Goal: Information Seeking & Learning: Learn about a topic

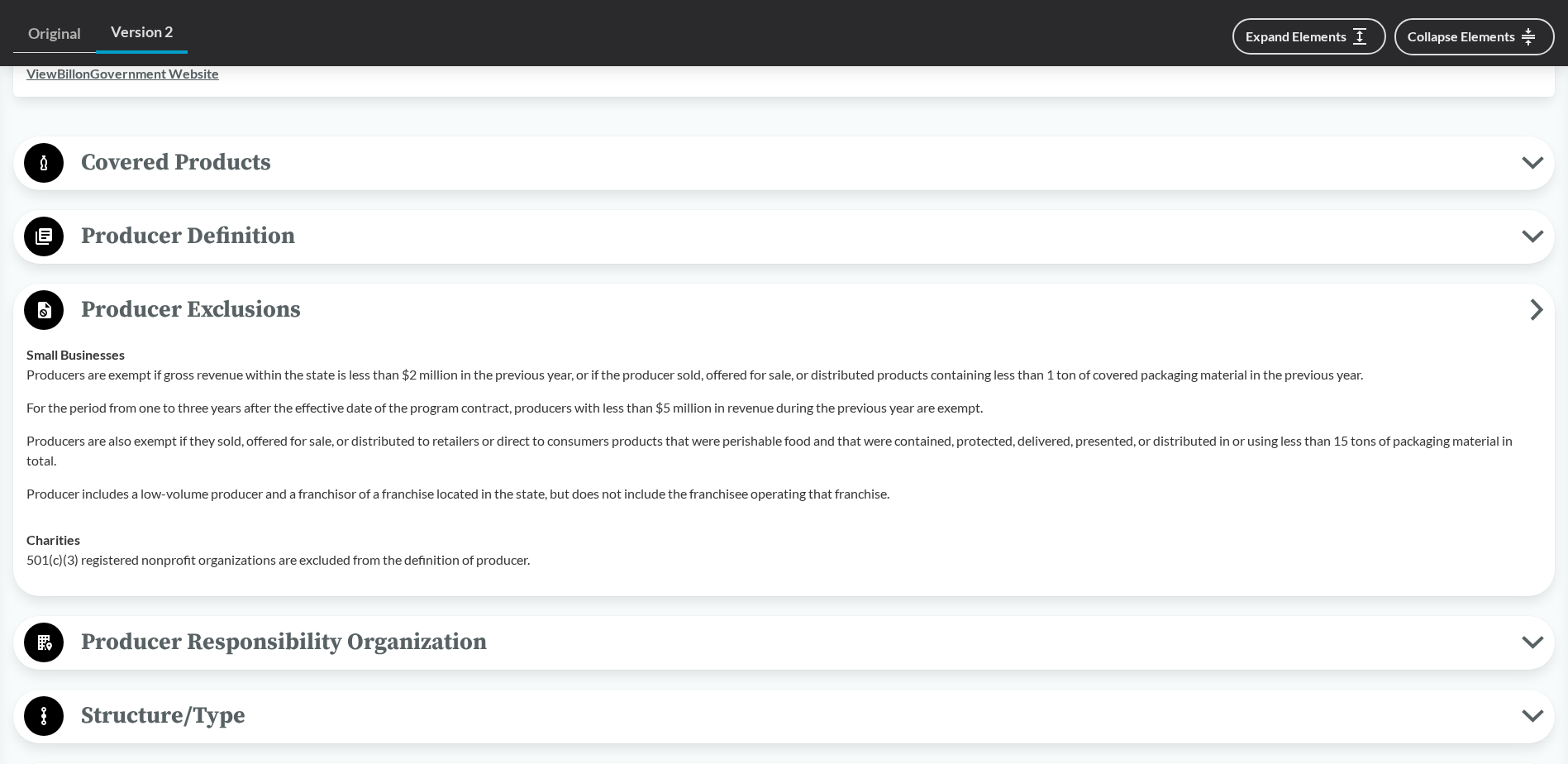
scroll to position [661, 0]
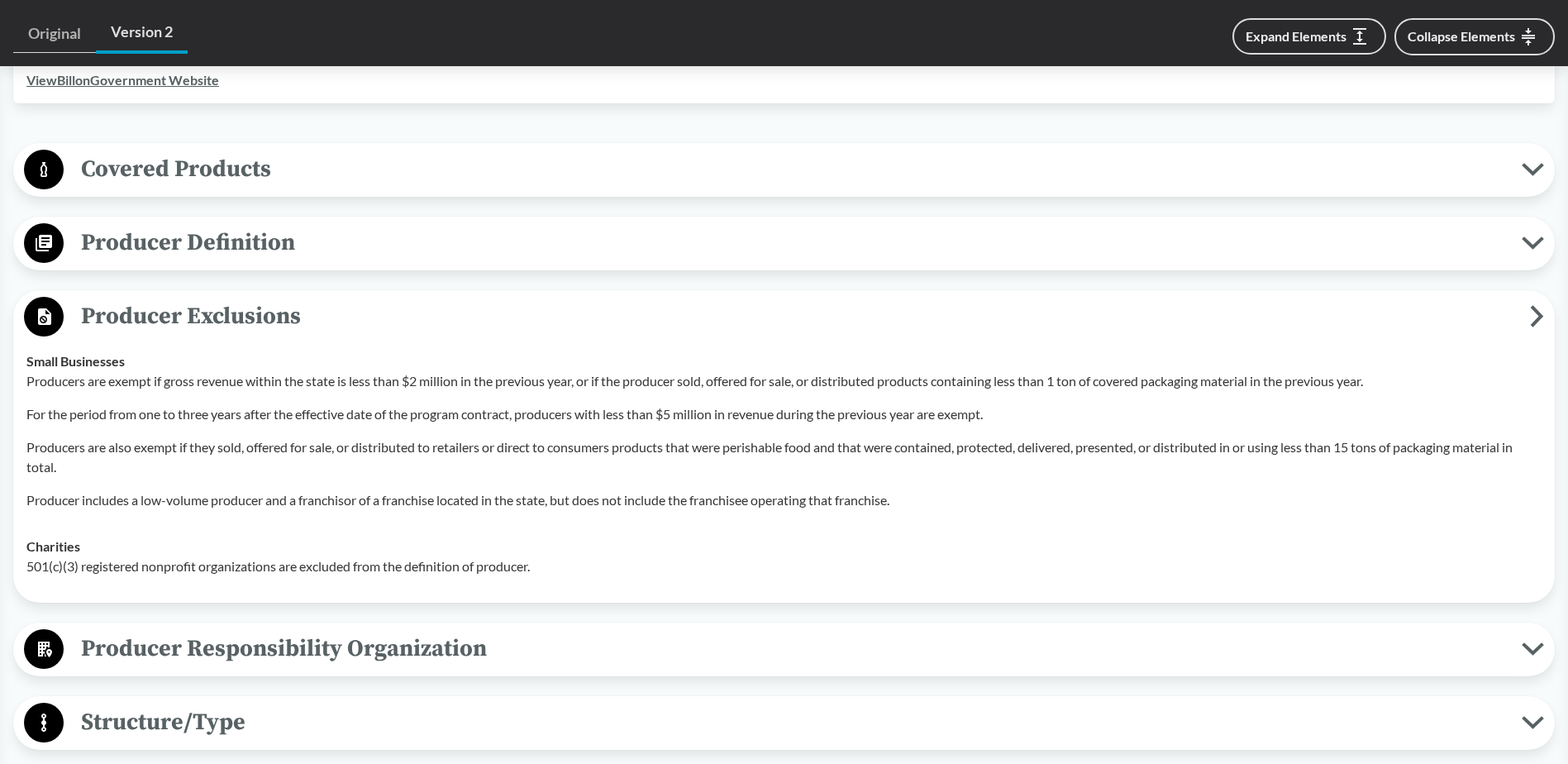
click at [97, 224] on span "Producer Definition" at bounding box center [792, 243] width 1457 height 37
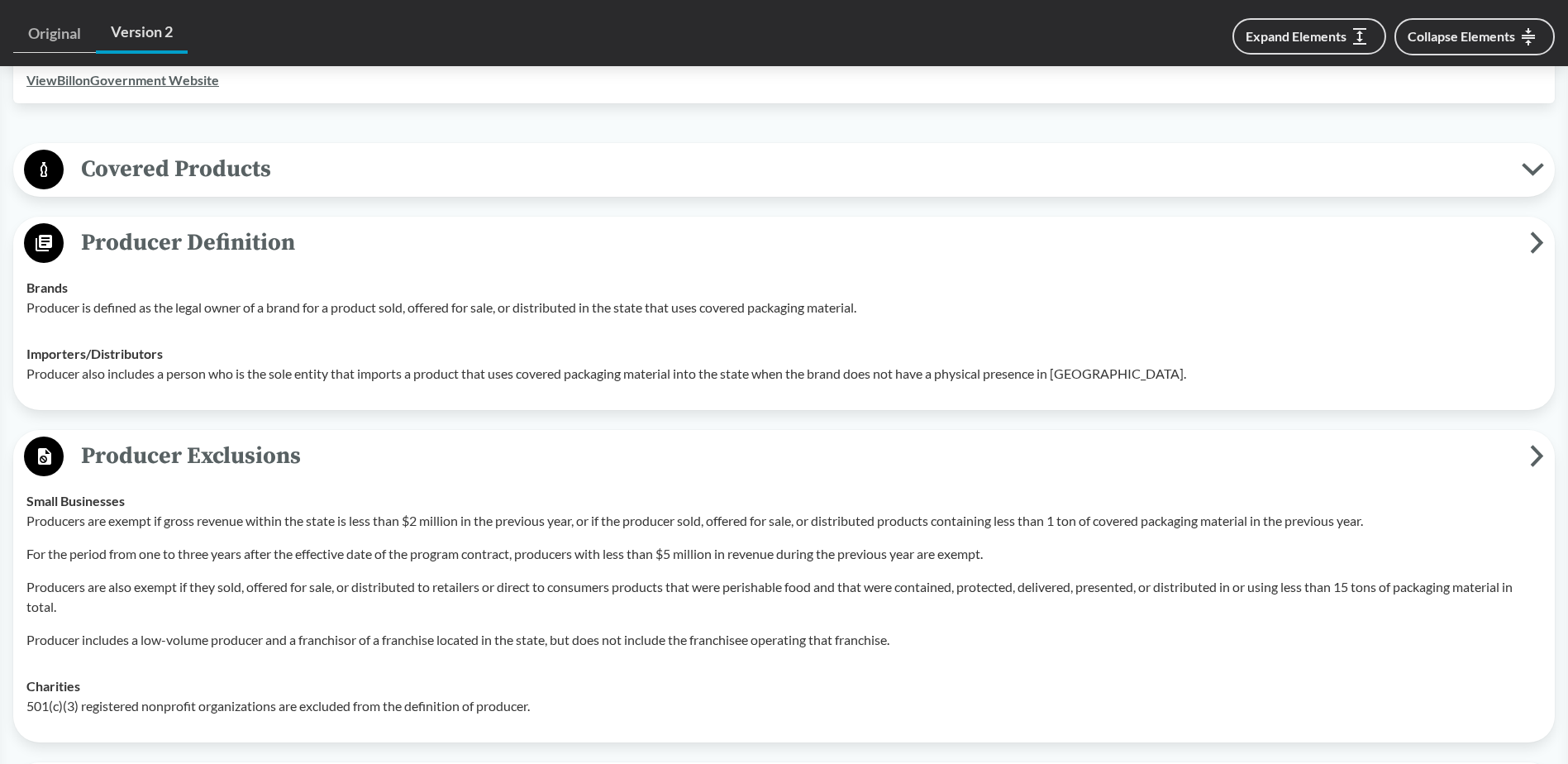
click at [139, 224] on span "Producer Definition" at bounding box center [797, 243] width 1466 height 37
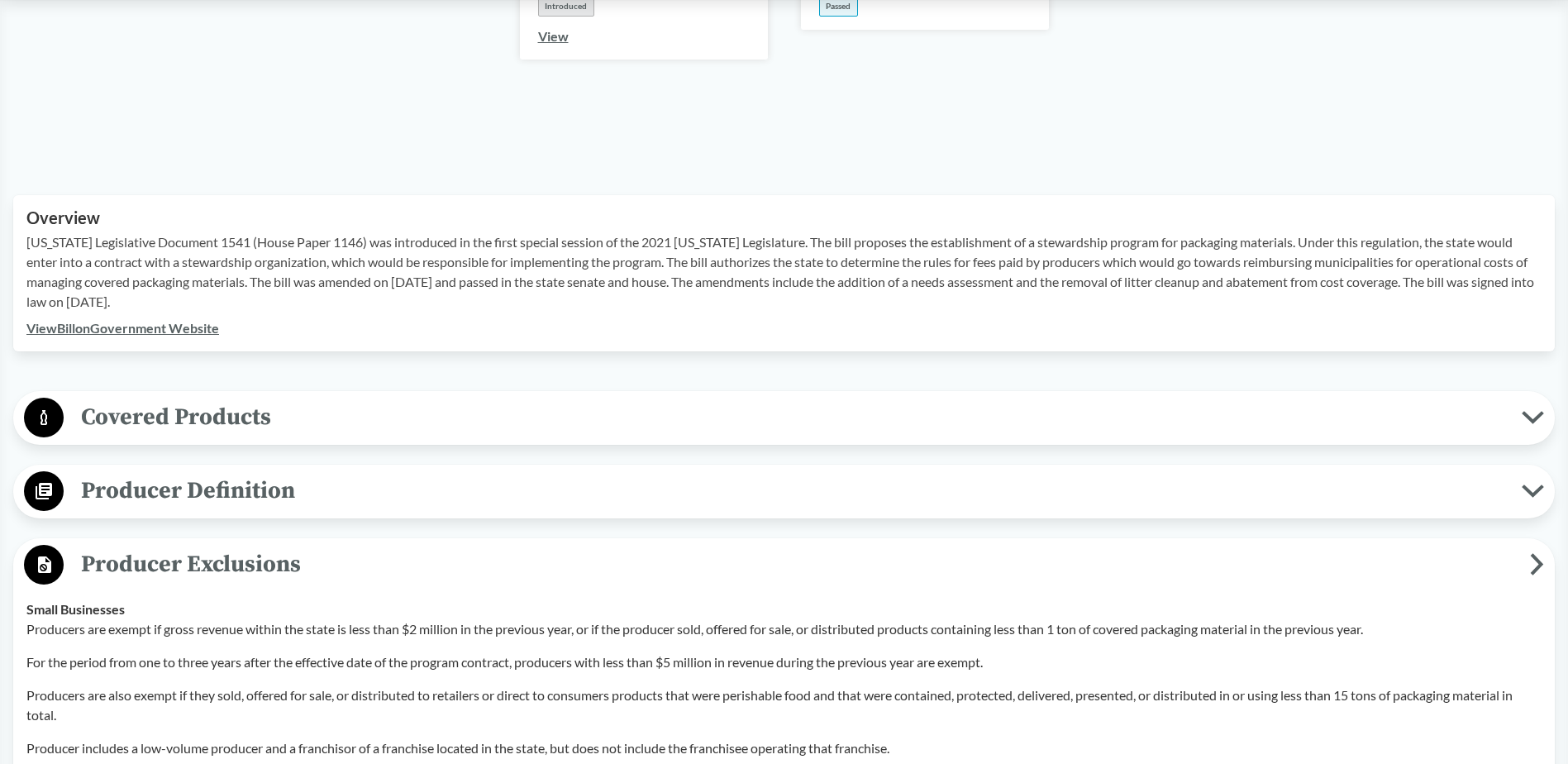
scroll to position [0, 0]
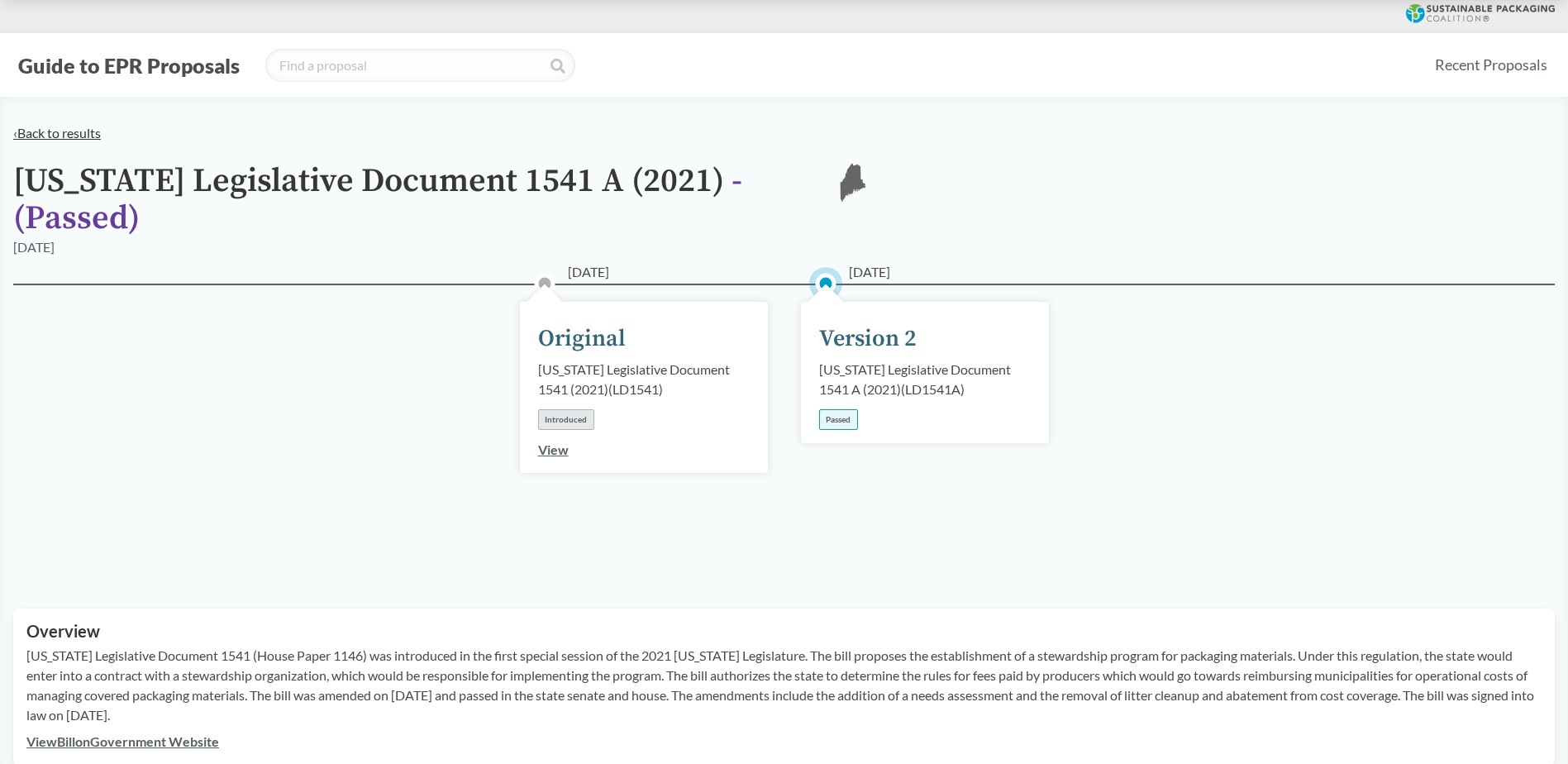
click at [52, 131] on link "‹ Back to results" at bounding box center [56, 132] width 87 height 16
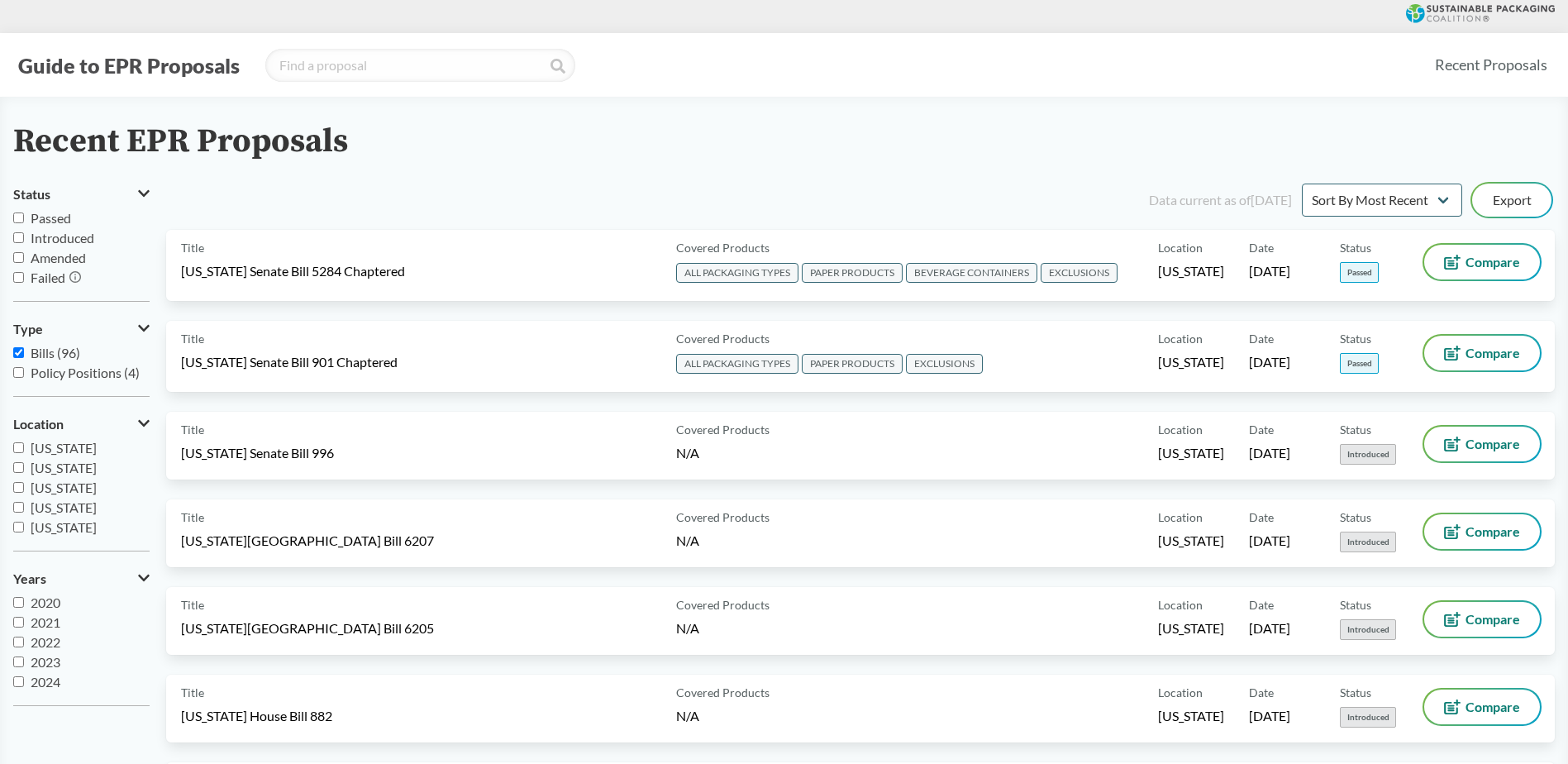
click at [62, 220] on span "Passed" at bounding box center [51, 217] width 40 height 16
click at [24, 220] on input "Passed" at bounding box center [18, 217] width 10 height 10
checkbox input "true"
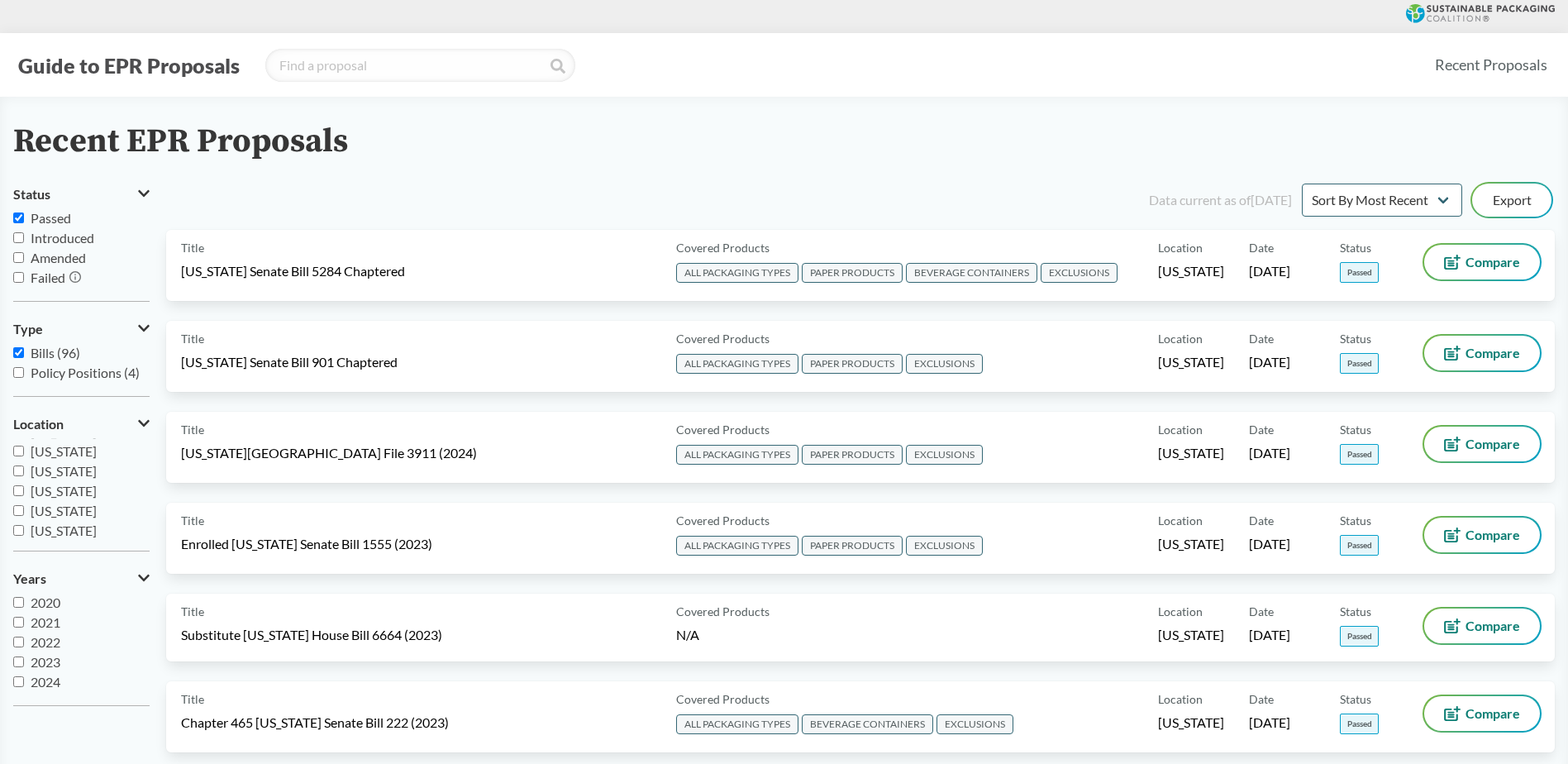
scroll to position [182, 0]
click at [59, 516] on span "[US_STATE]" at bounding box center [64, 523] width 67 height 16
click at [24, 518] on input "[US_STATE]" at bounding box center [18, 523] width 10 height 10
checkbox input "true"
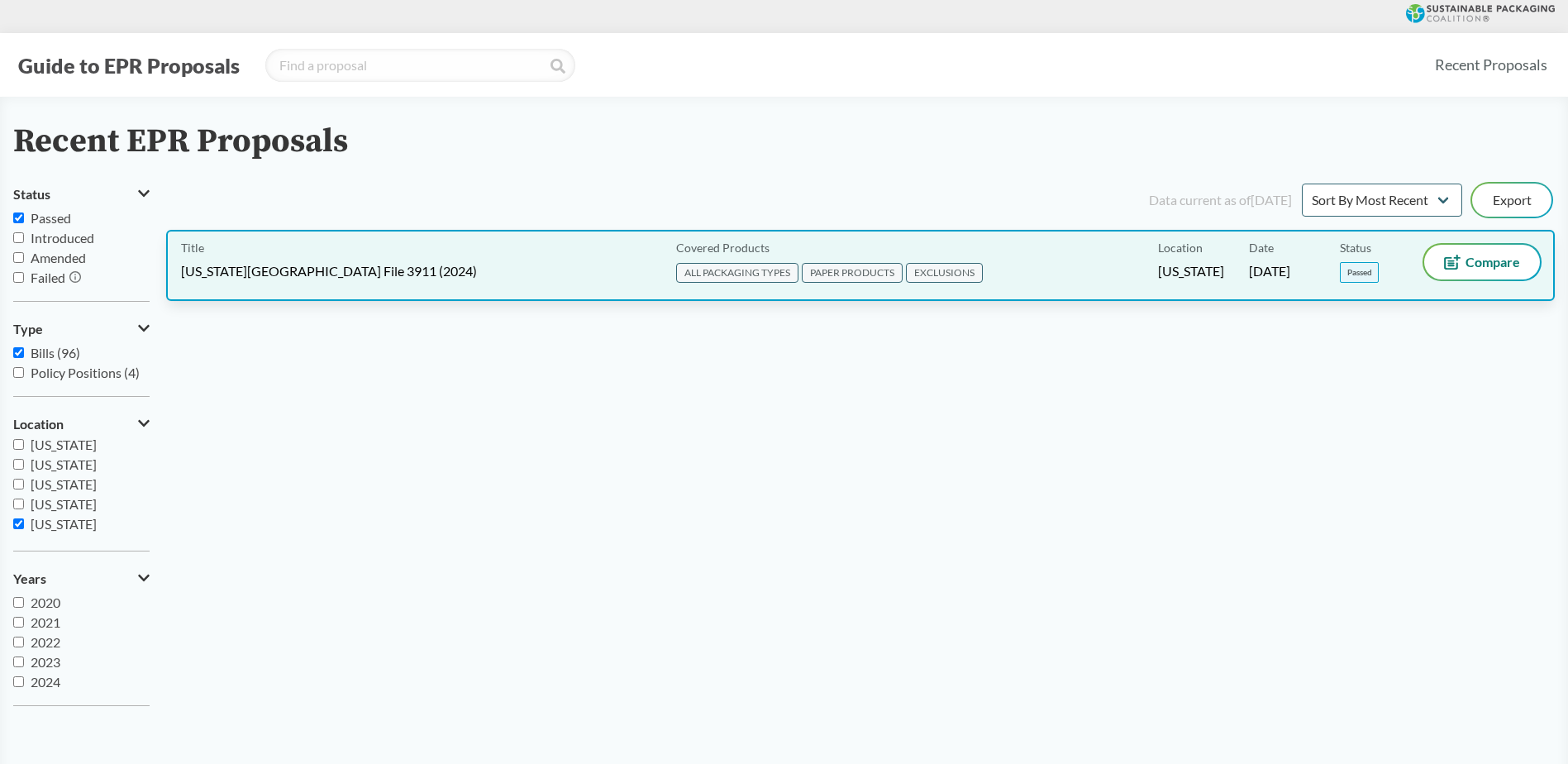
click at [342, 270] on span "[US_STATE][GEOGRAPHIC_DATA] File 3911 (2024)" at bounding box center [329, 270] width 296 height 18
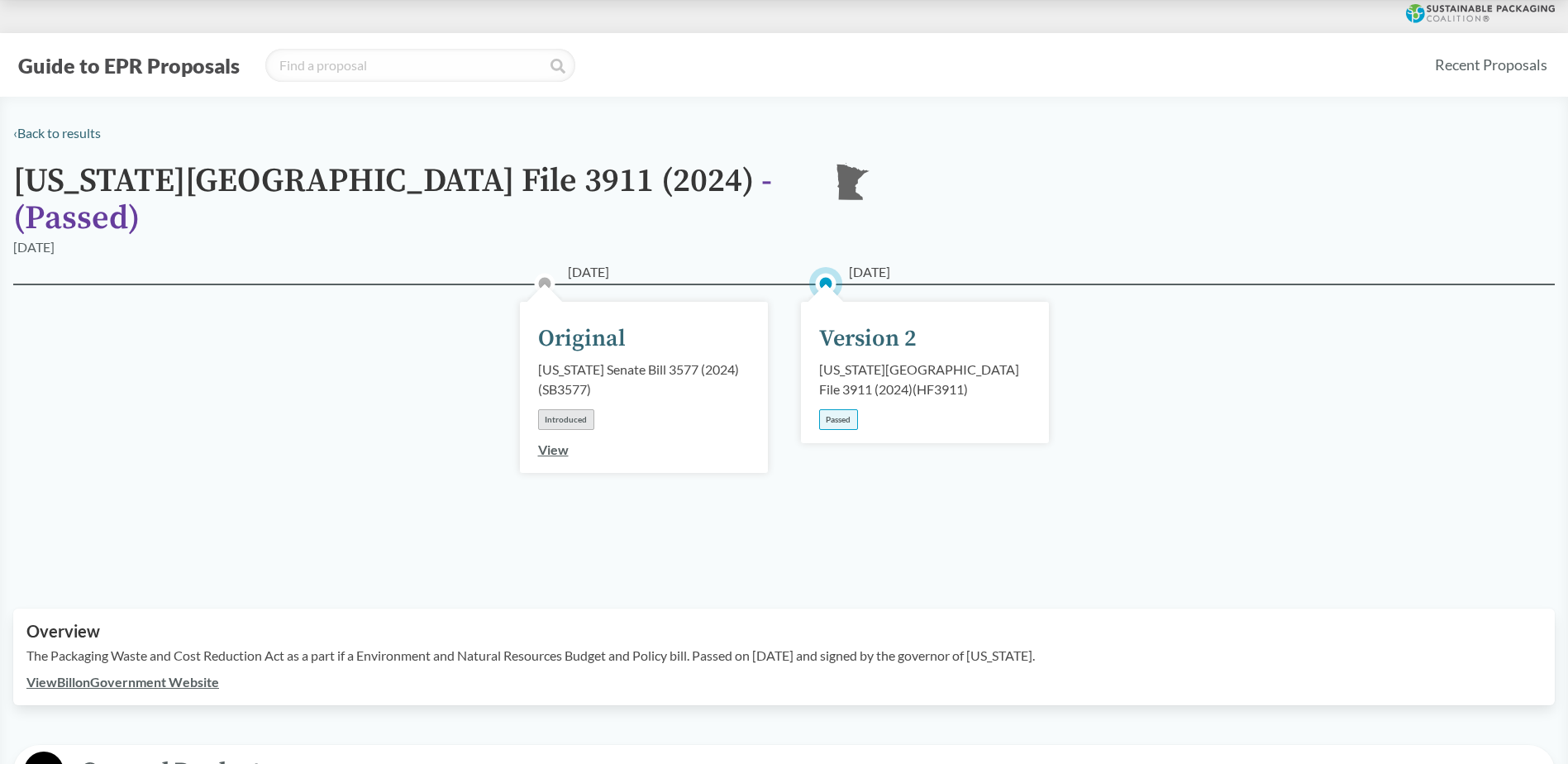
click at [844, 409] on div "Passed" at bounding box center [838, 419] width 38 height 21
click at [873, 322] on div "Version 2" at bounding box center [868, 338] width 97 height 35
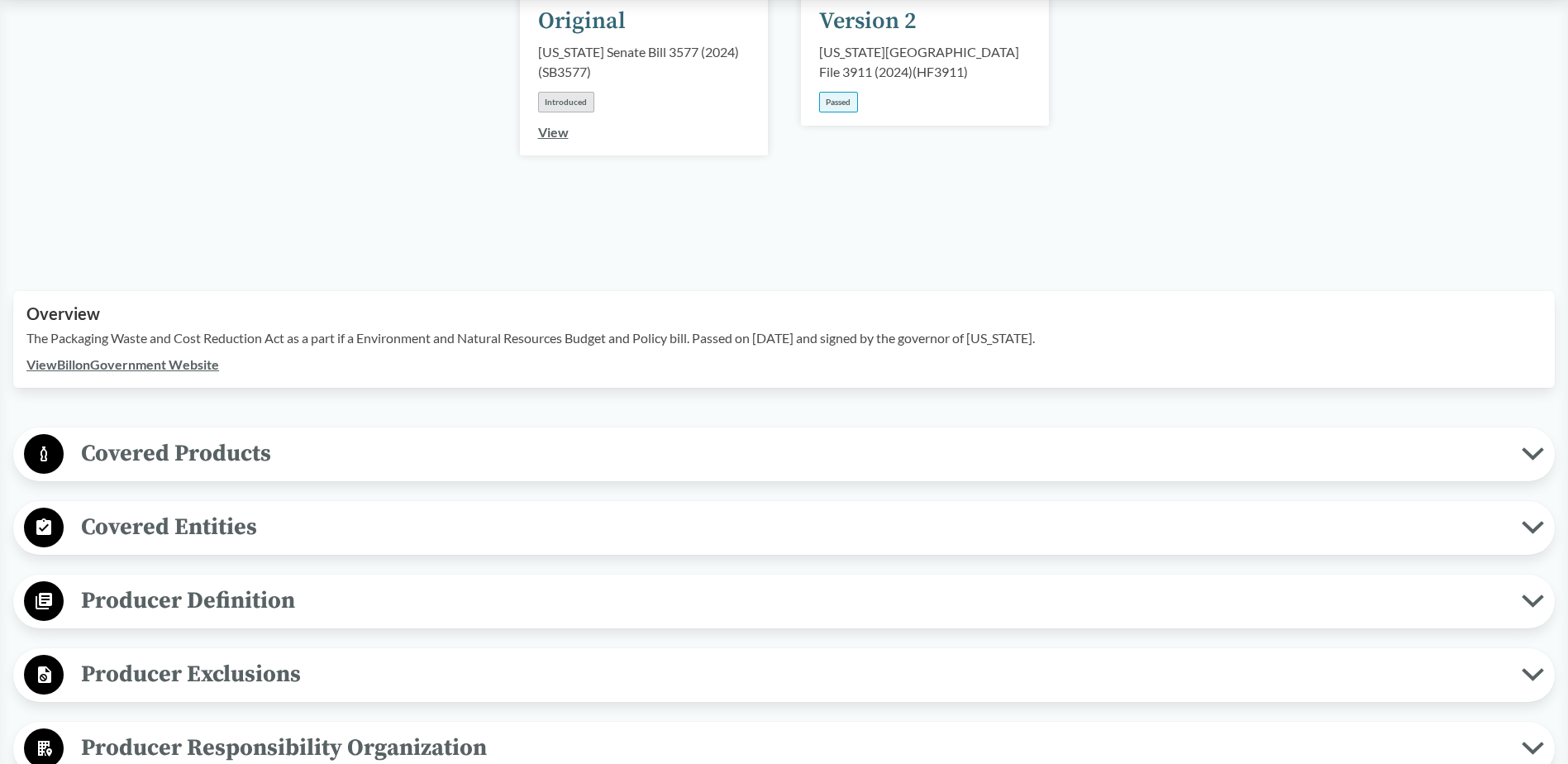
scroll to position [413, 0]
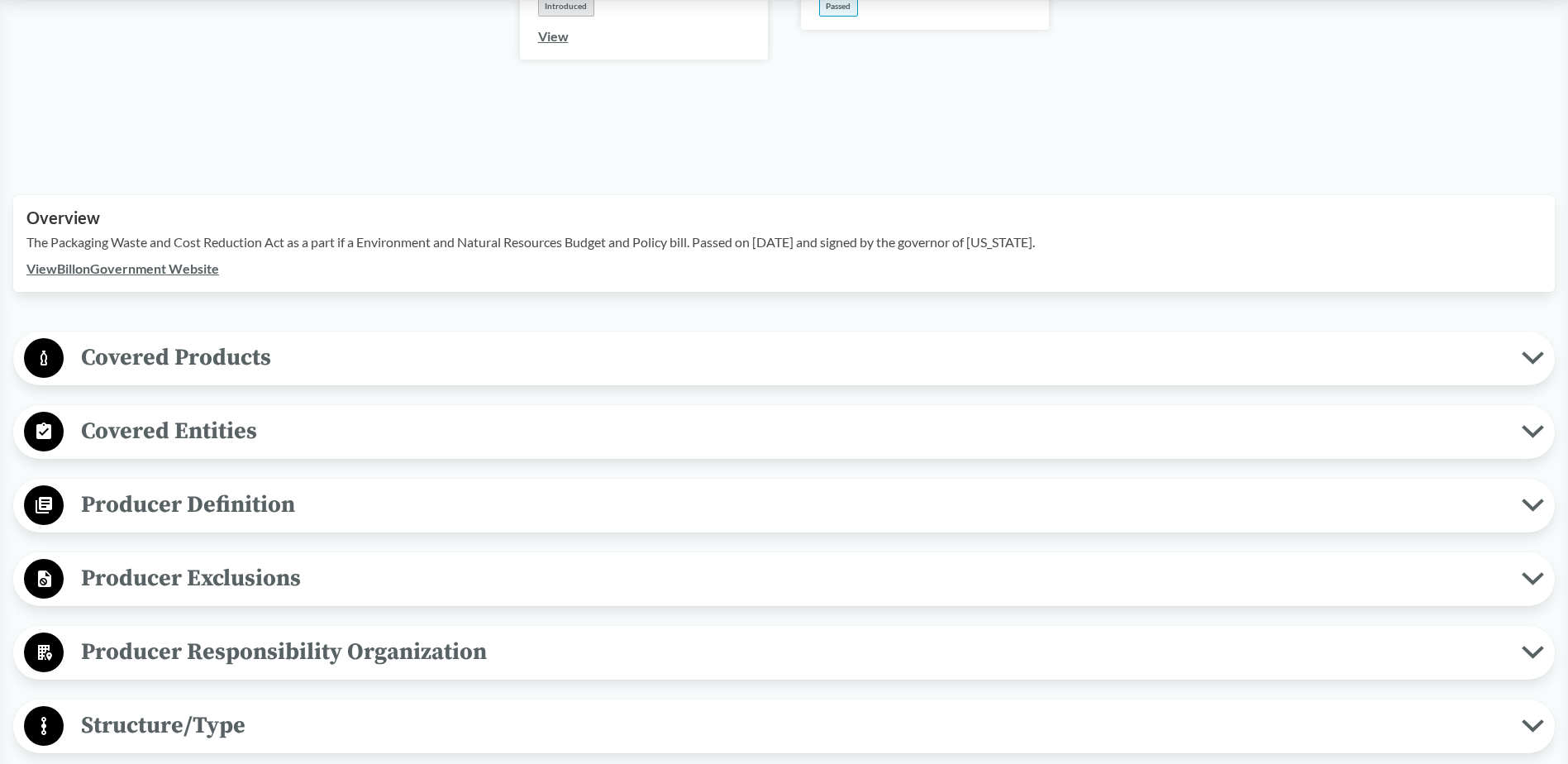
click at [47, 486] on circle at bounding box center [44, 505] width 39 height 39
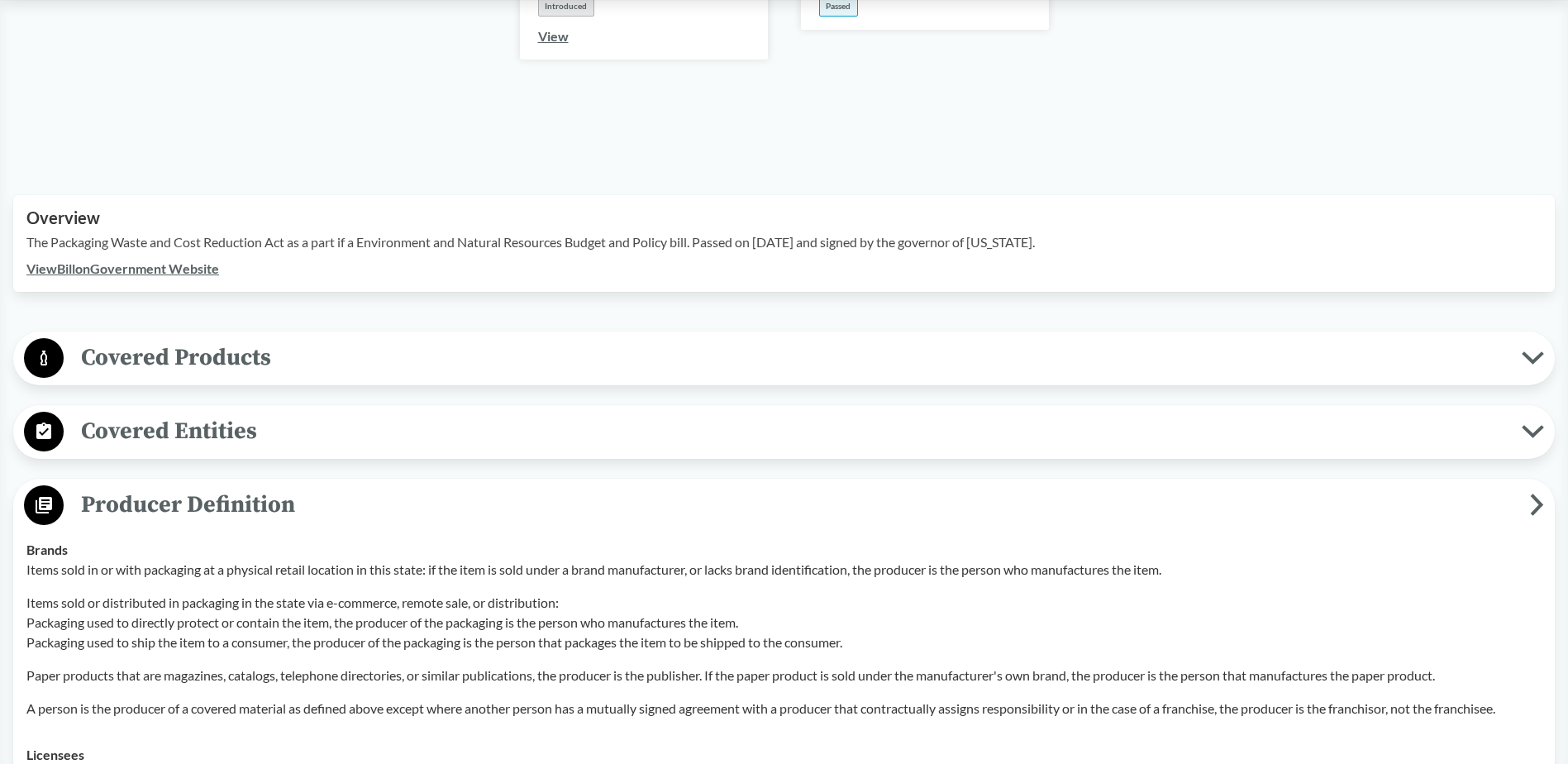
click at [44, 423] on icon at bounding box center [44, 431] width 15 height 17
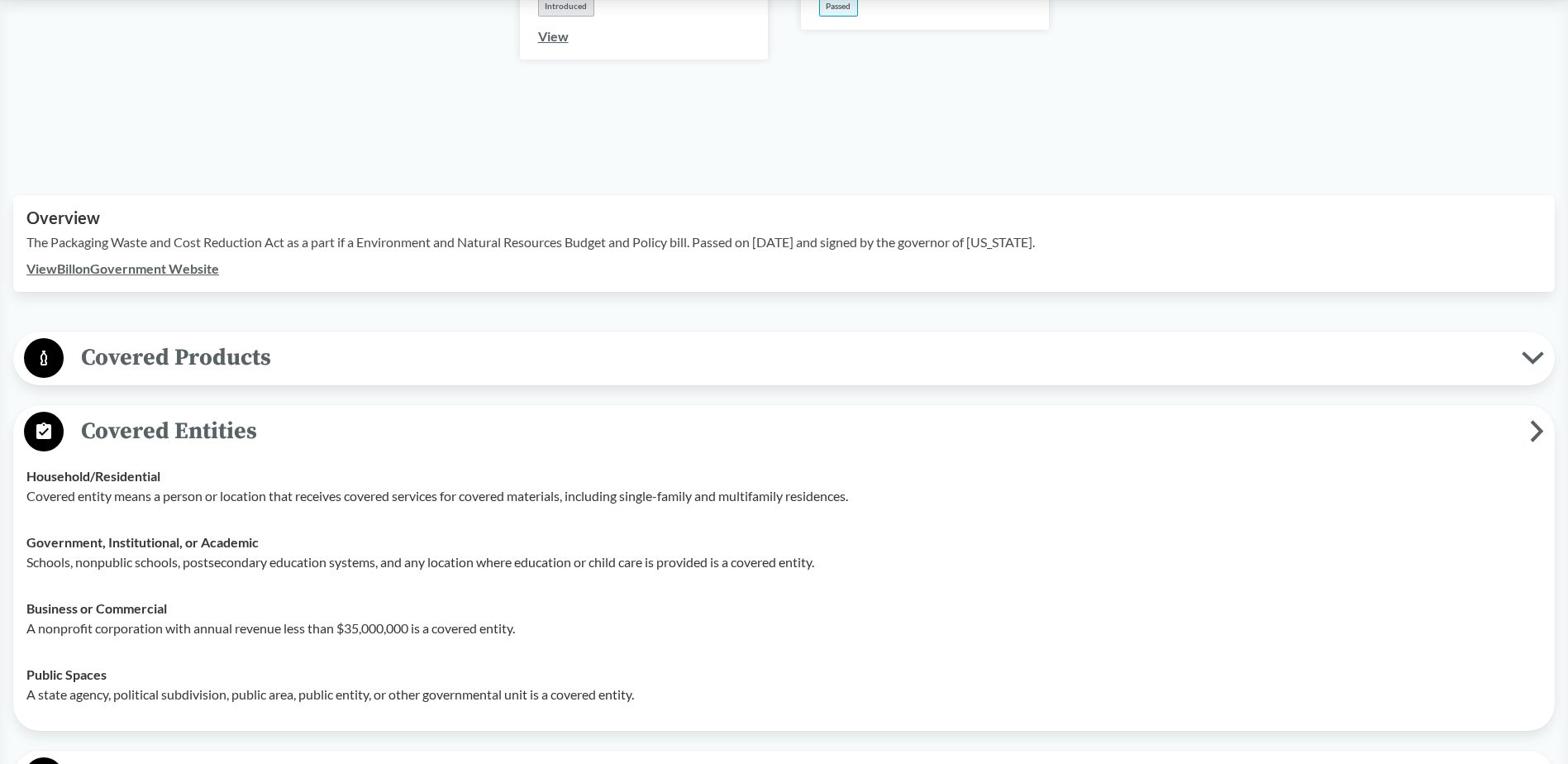
click at [47, 412] on circle at bounding box center [44, 431] width 39 height 39
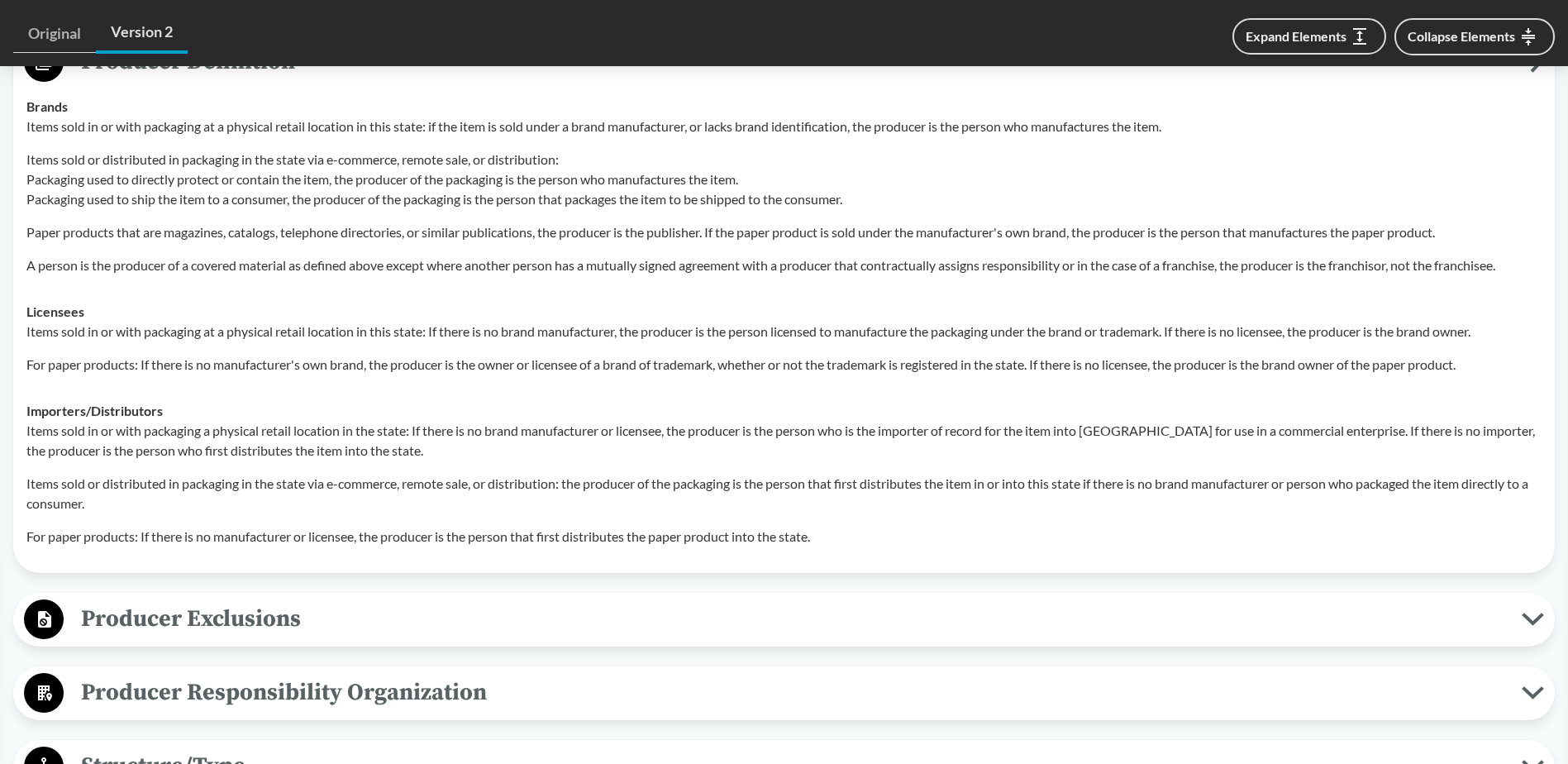
scroll to position [909, 0]
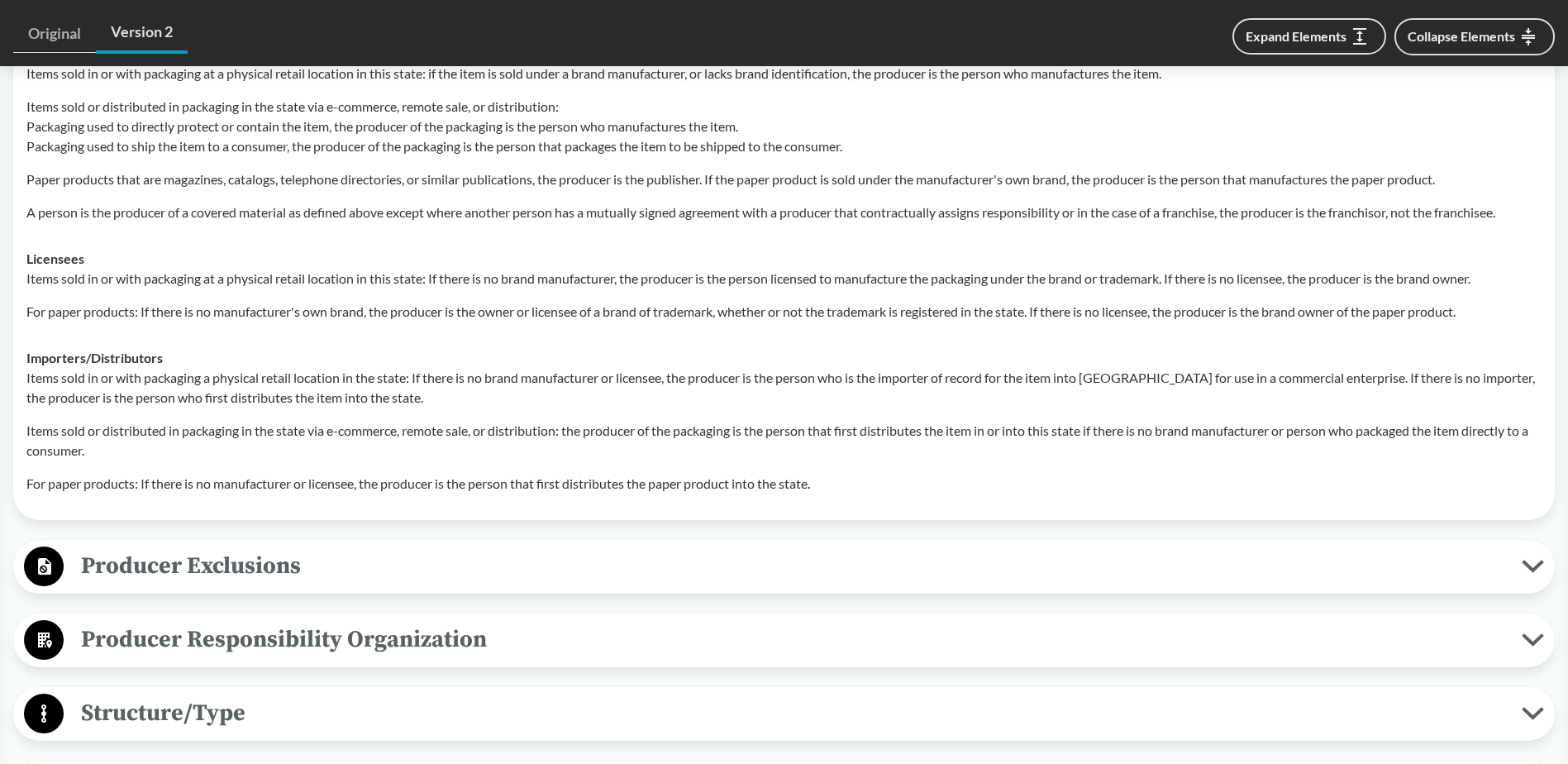
click at [44, 532] on circle at bounding box center [44, 566] width 39 height 39
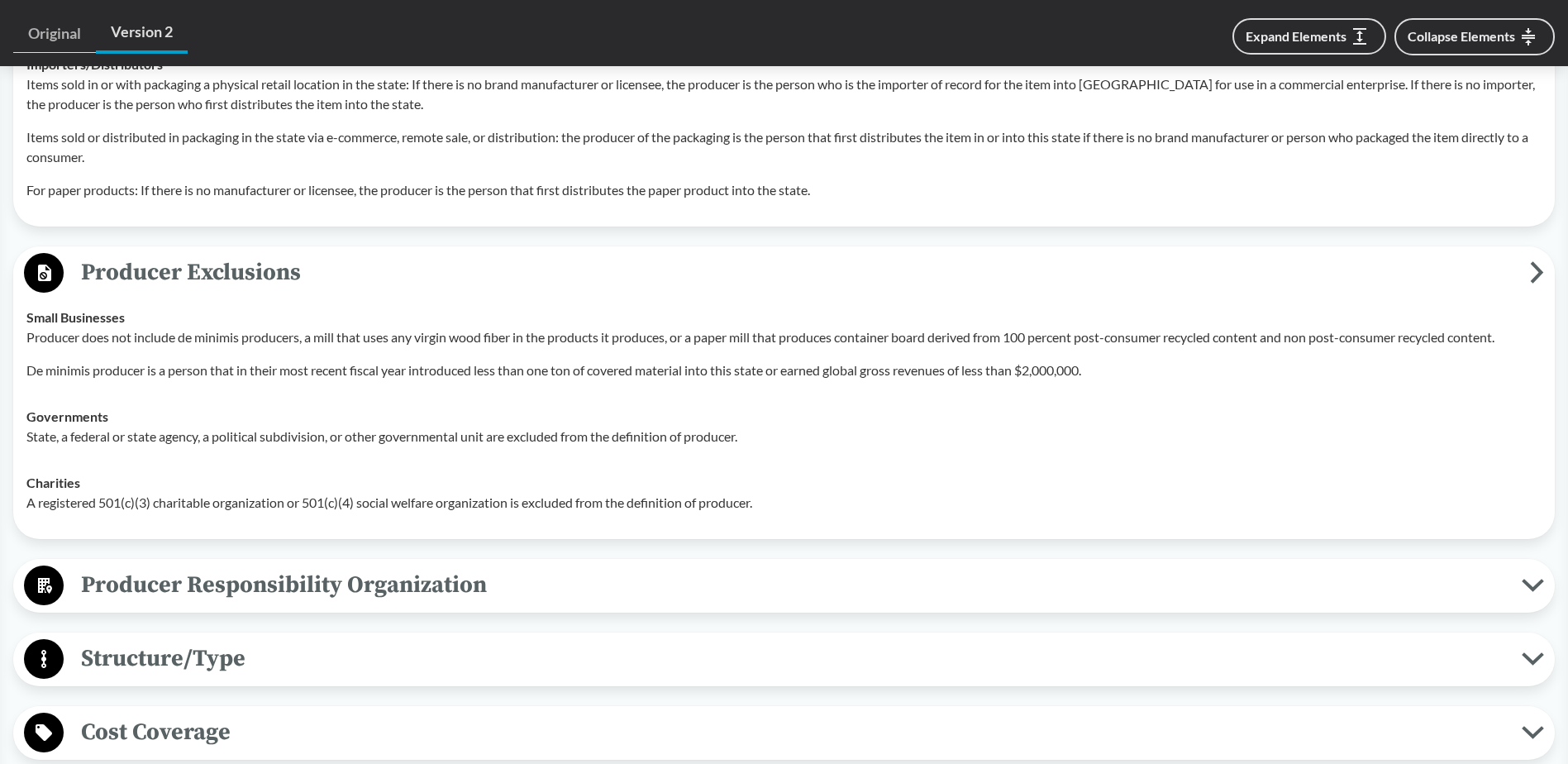
scroll to position [1240, 0]
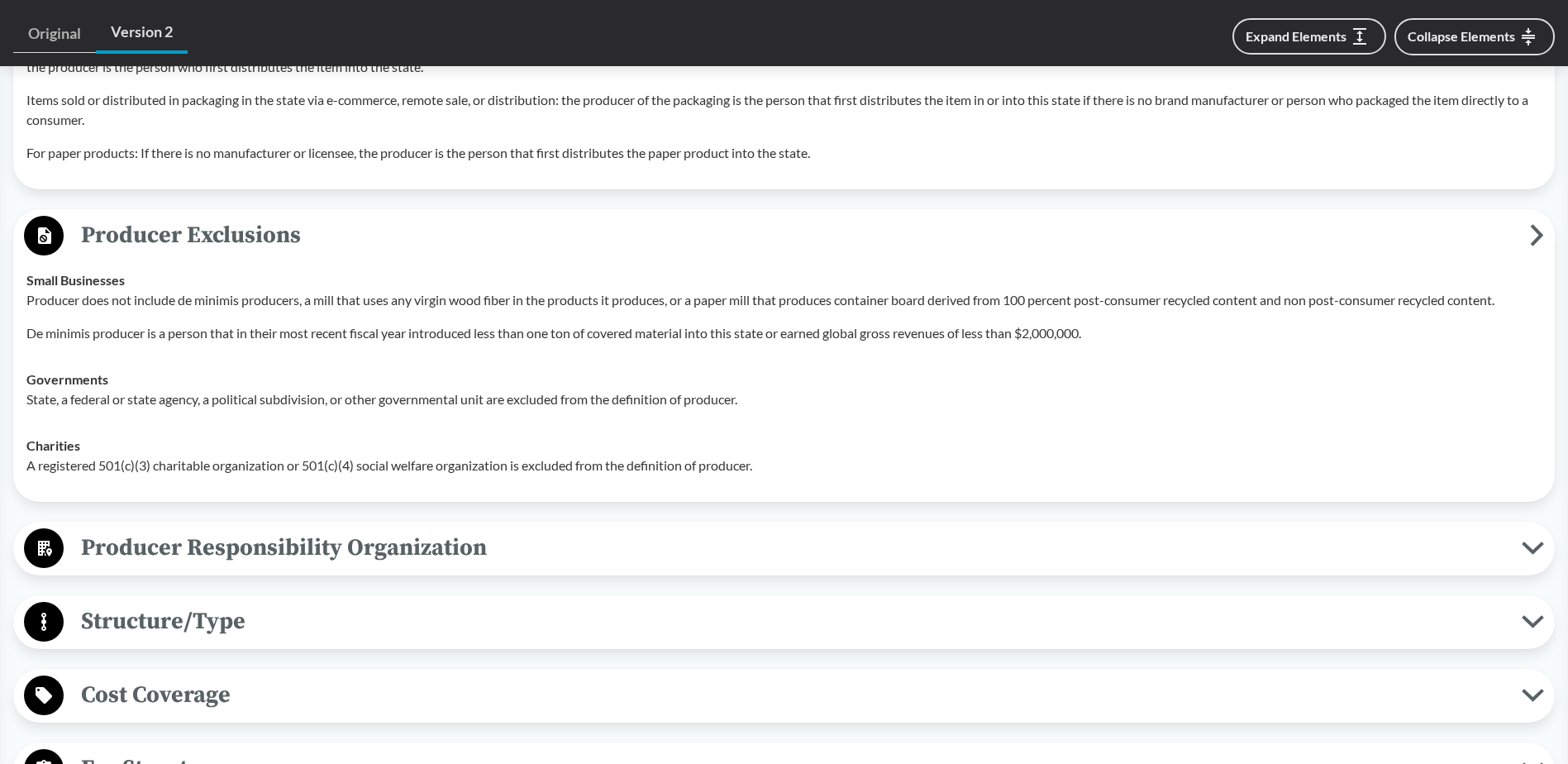
click at [48, 532] on icon at bounding box center [45, 548] width 14 height 16
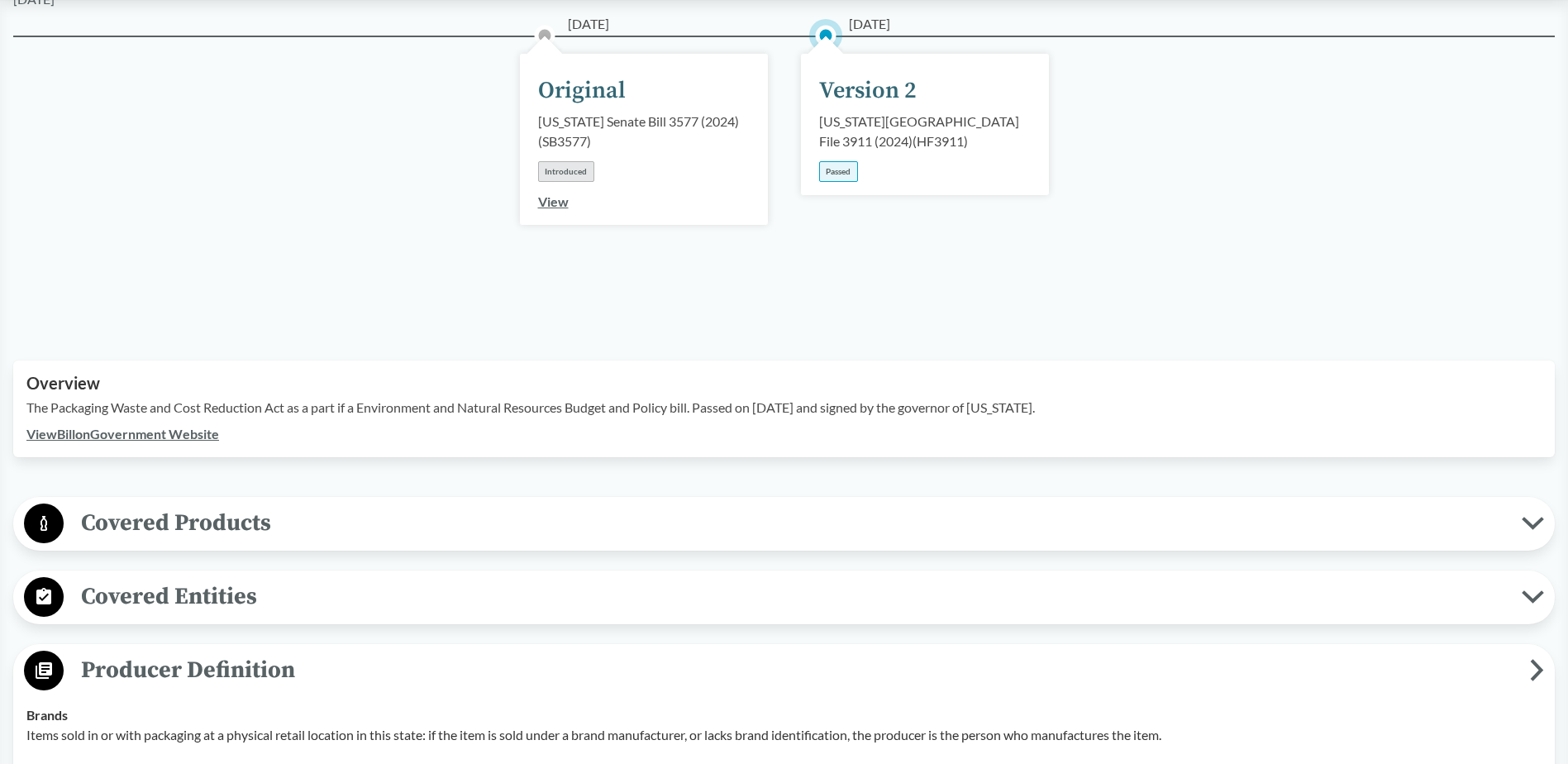
scroll to position [331, 0]
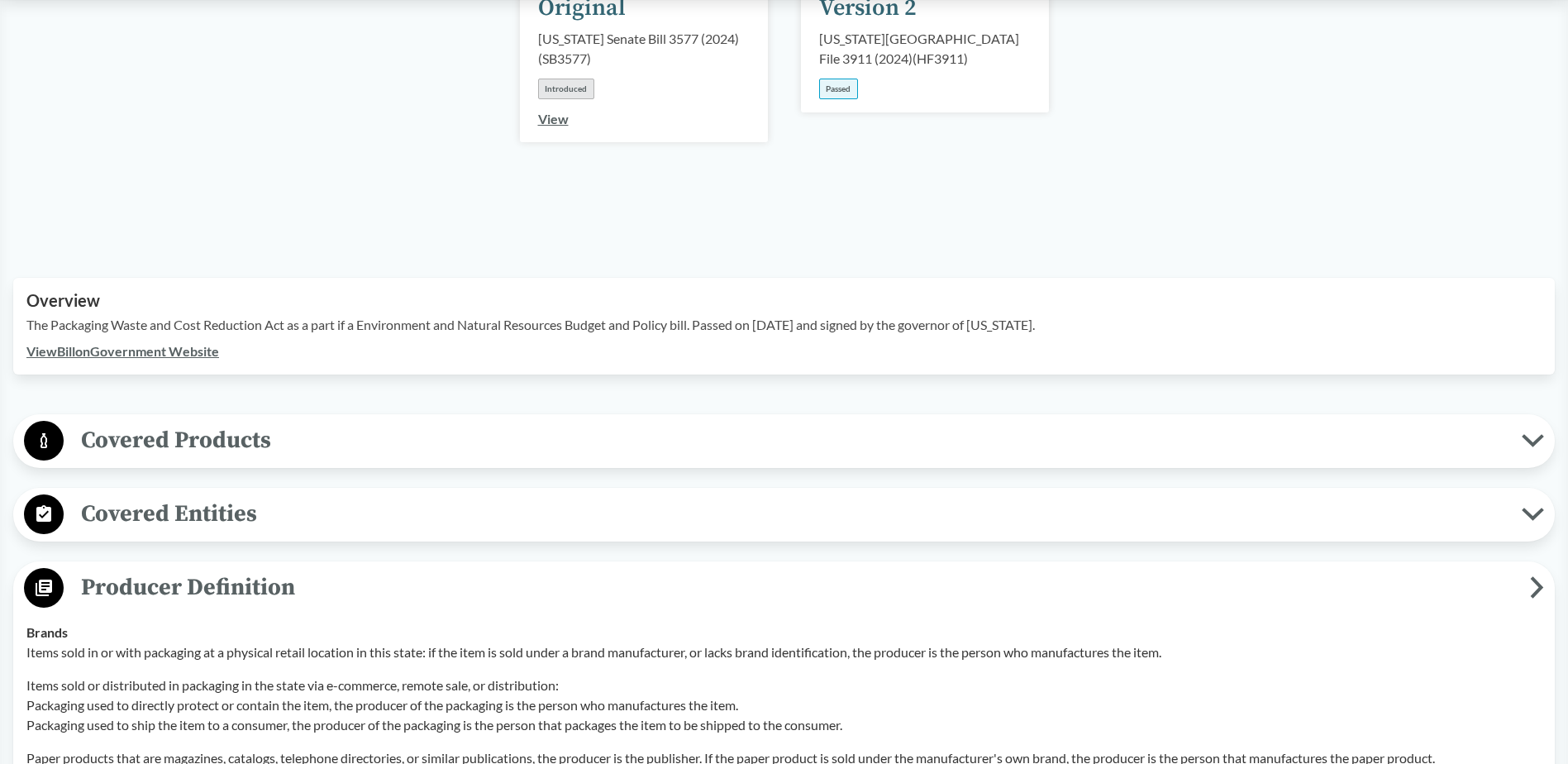
click at [143, 343] on link "View Bill on Government Website" at bounding box center [122, 351] width 192 height 16
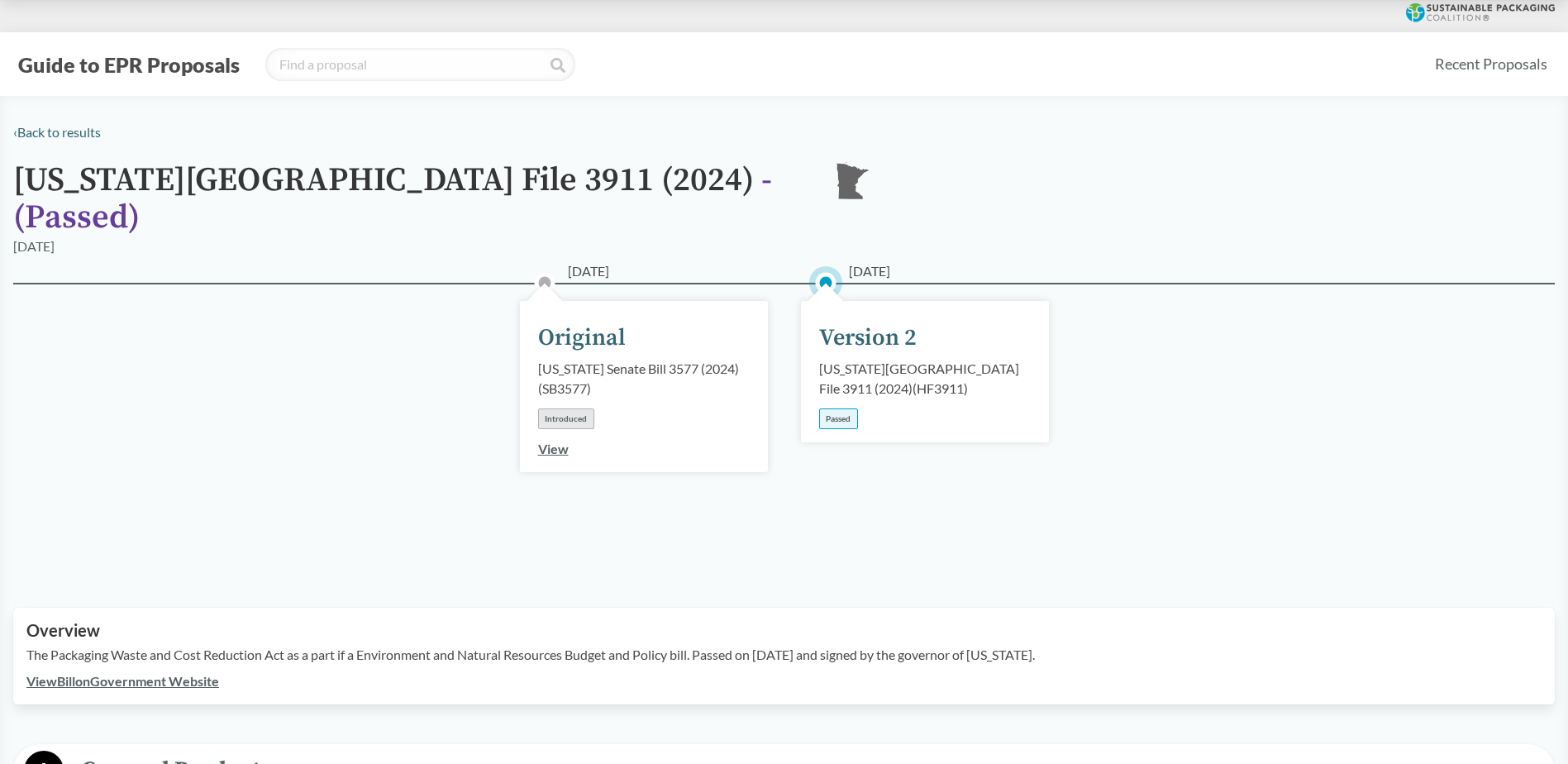
scroll to position [0, 0]
click at [873, 322] on div "Version 2" at bounding box center [868, 338] width 97 height 35
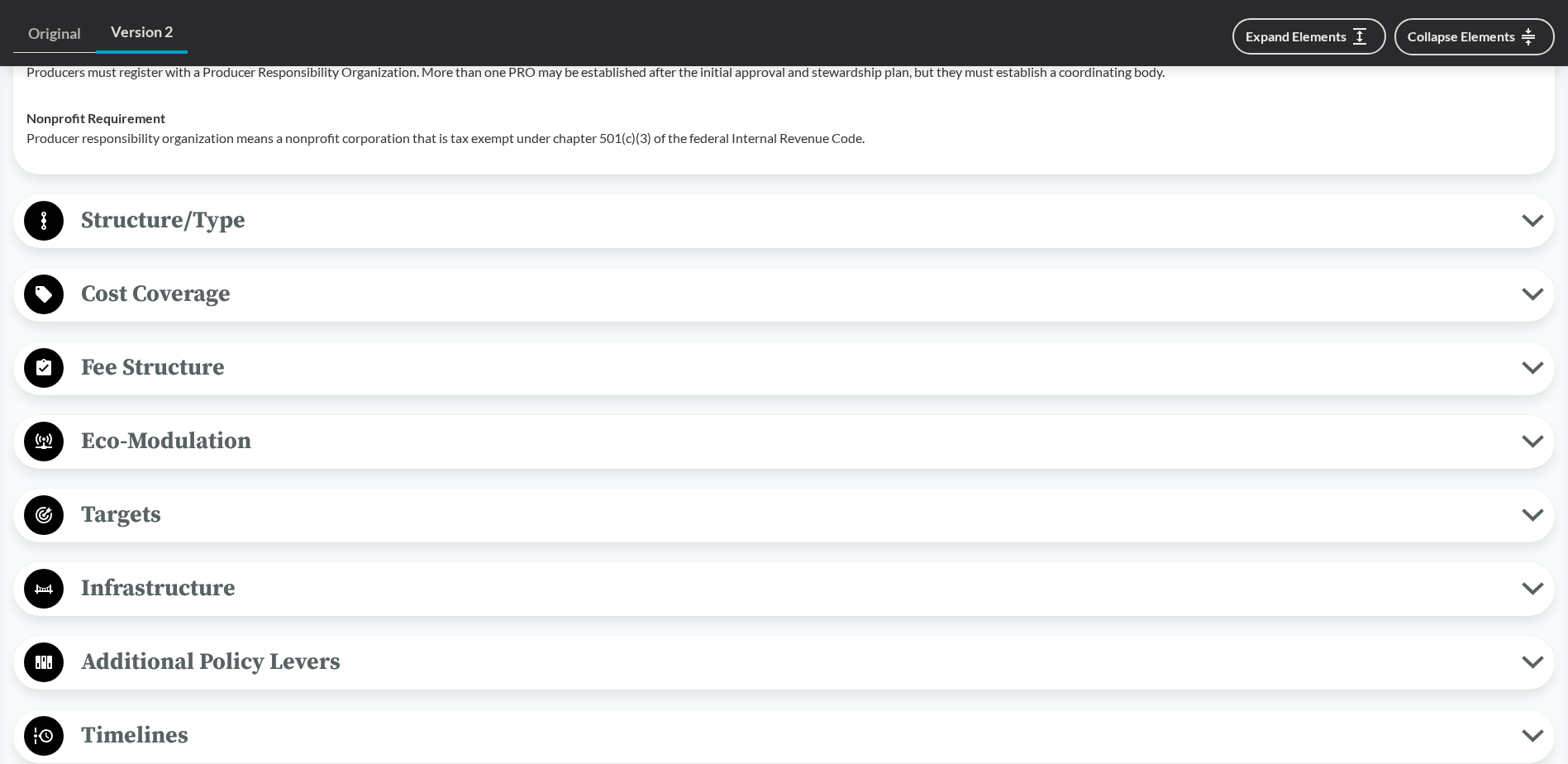
scroll to position [1819, 0]
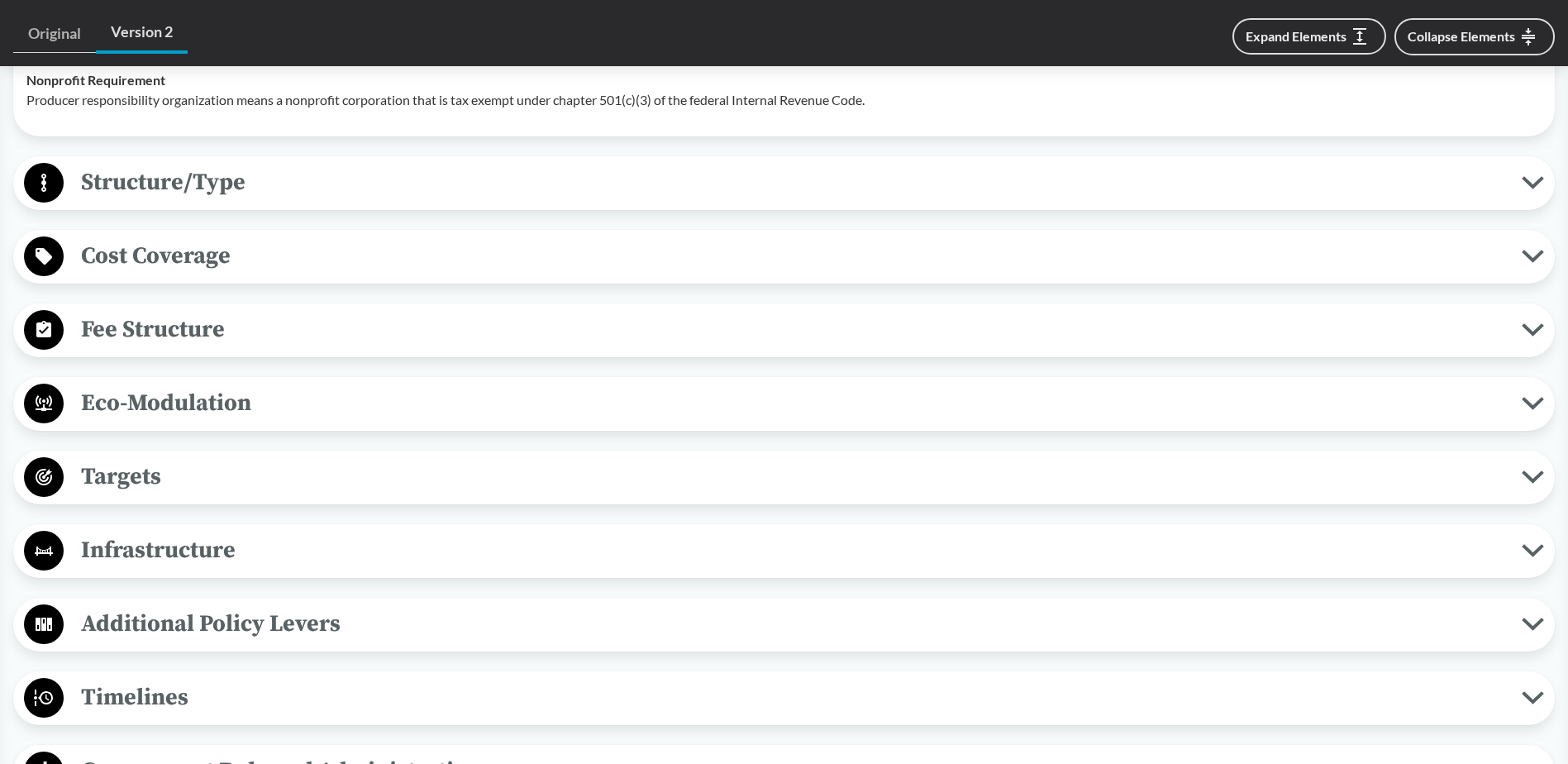
click at [39, 321] on icon at bounding box center [44, 329] width 15 height 17
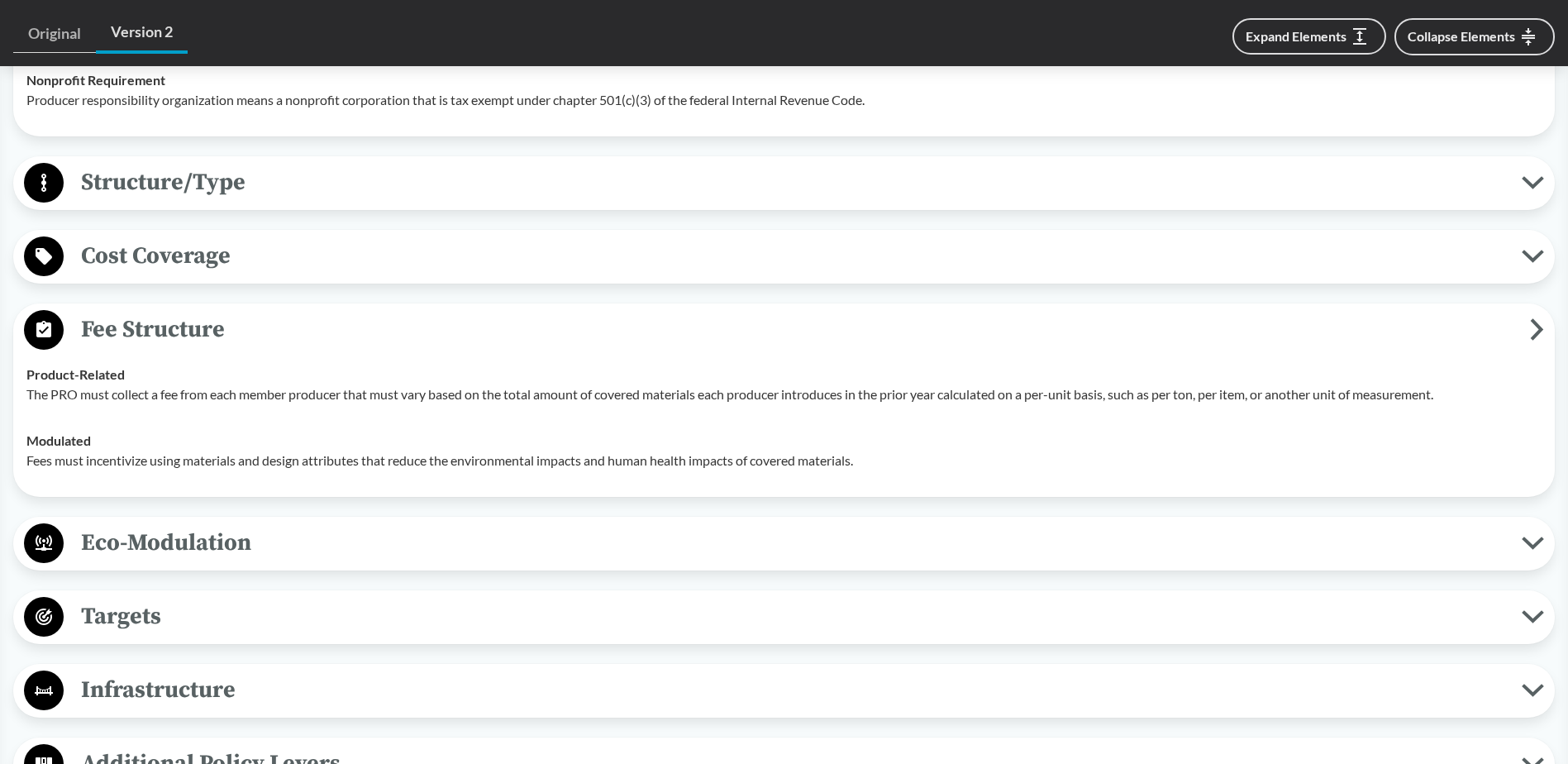
click at [60, 236] on icon at bounding box center [44, 256] width 39 height 39
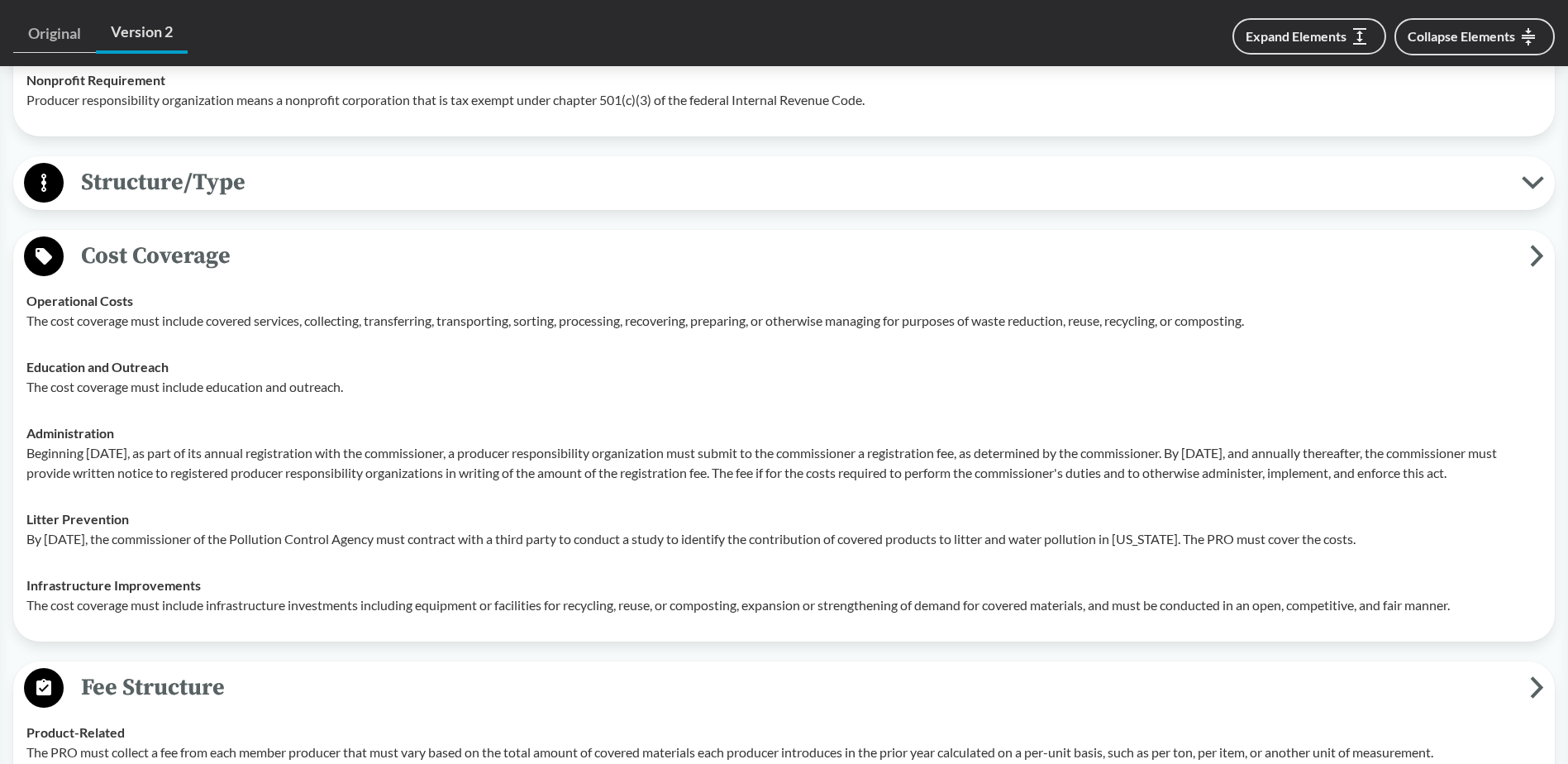
click at [48, 163] on circle at bounding box center [44, 183] width 39 height 39
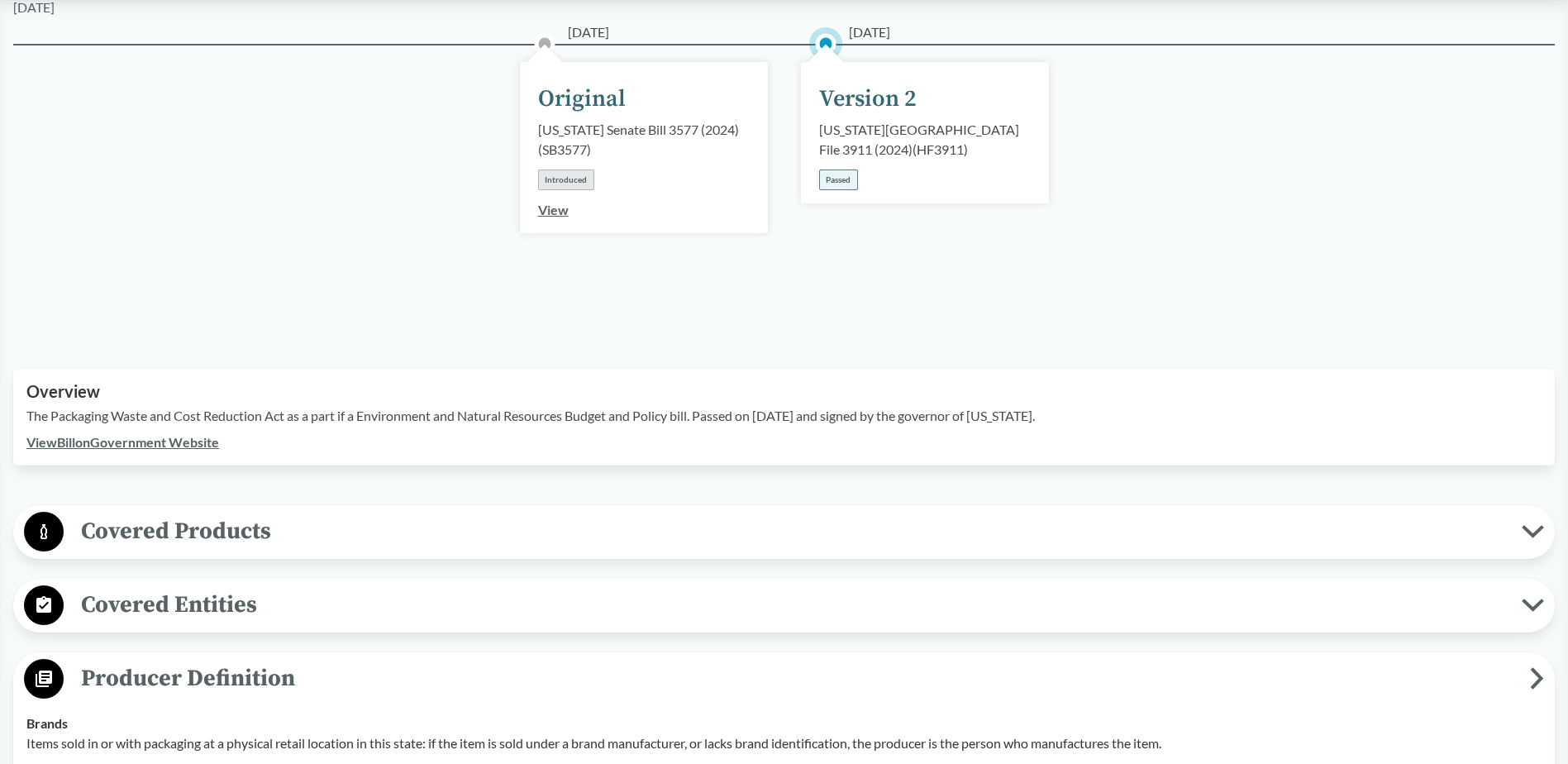
scroll to position [331, 0]
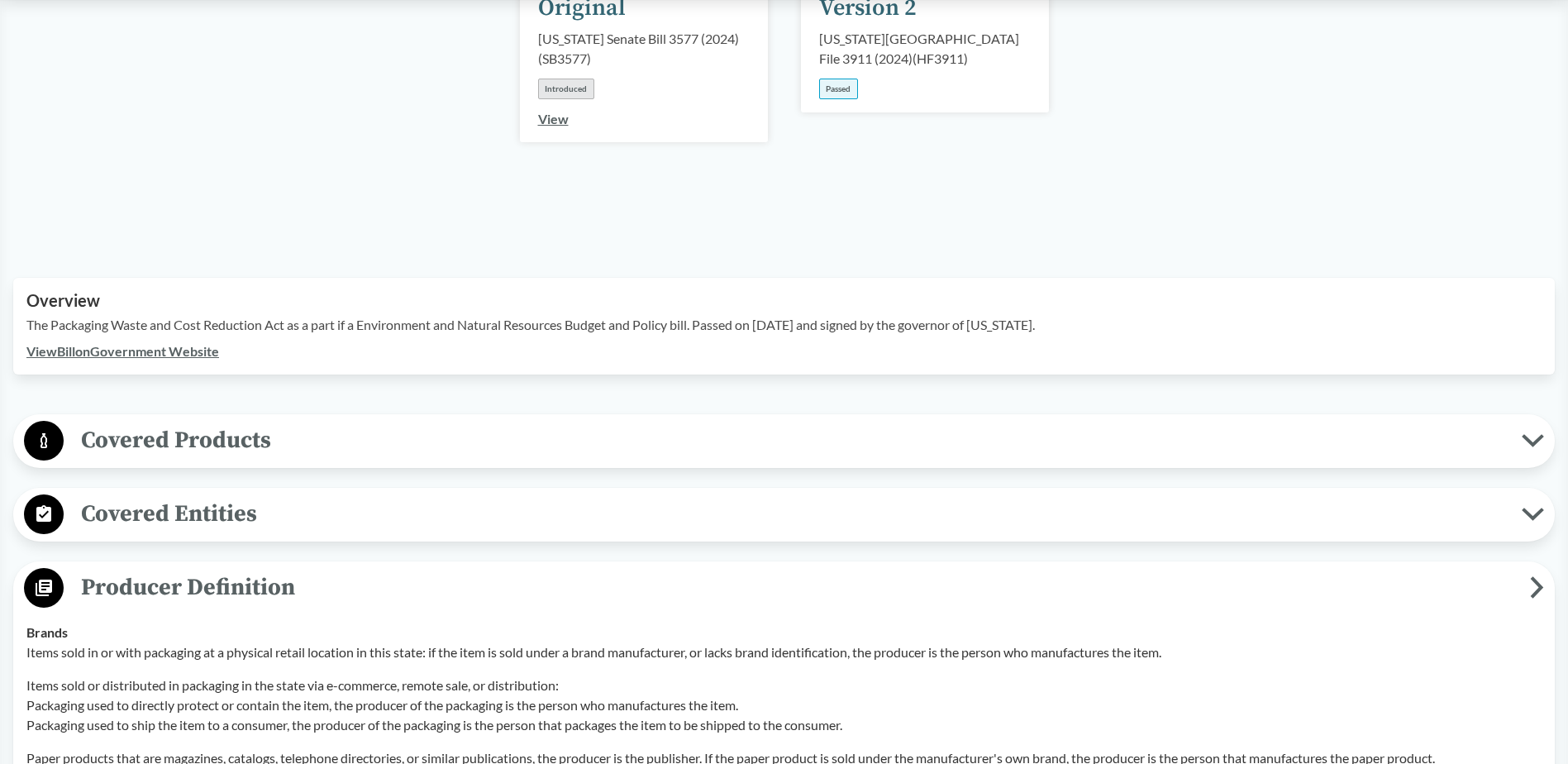
click at [43, 421] on circle at bounding box center [44, 441] width 39 height 39
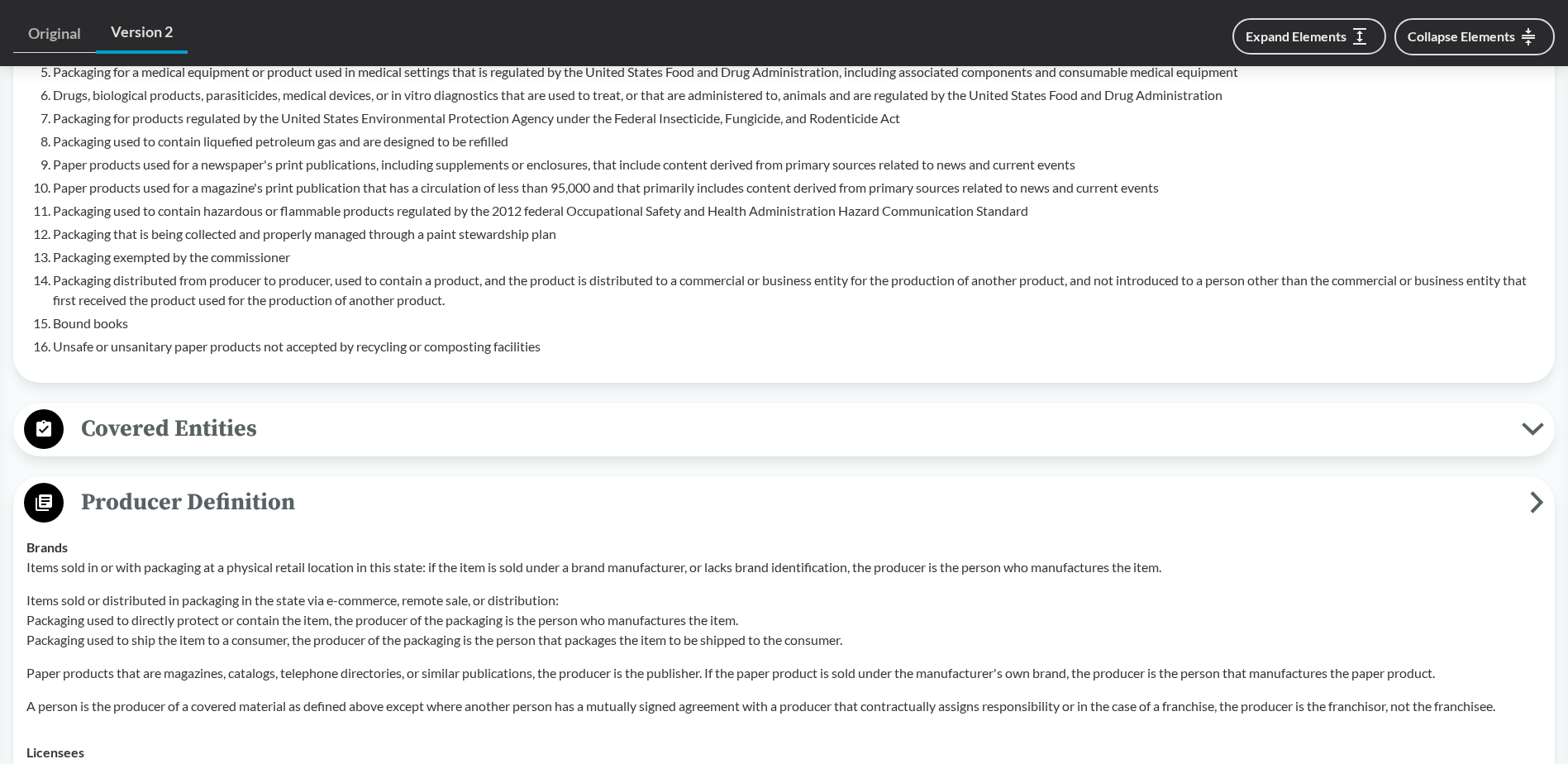
scroll to position [1157, 0]
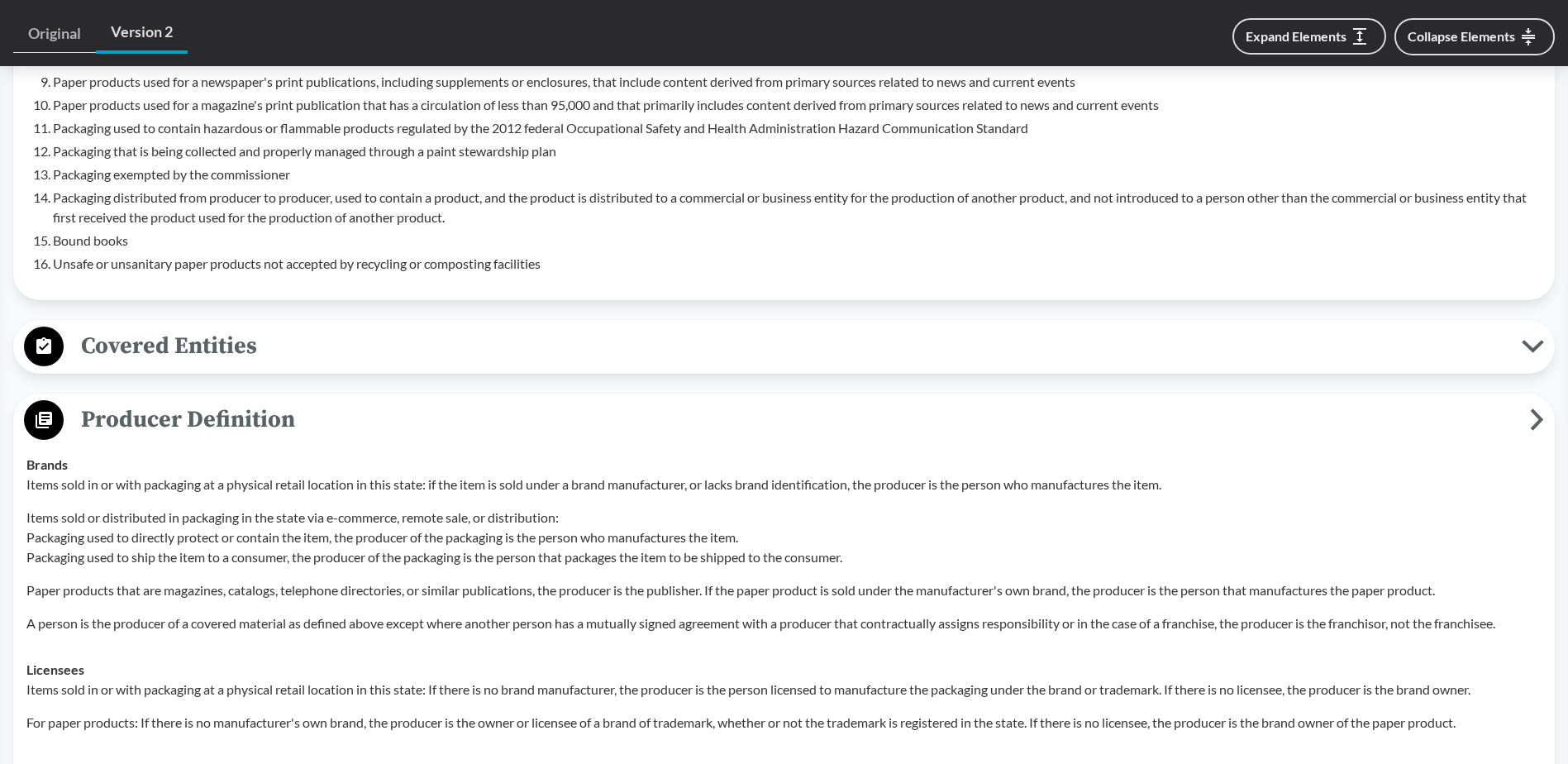
click at [142, 327] on span "Covered Entities" at bounding box center [792, 346] width 1457 height 37
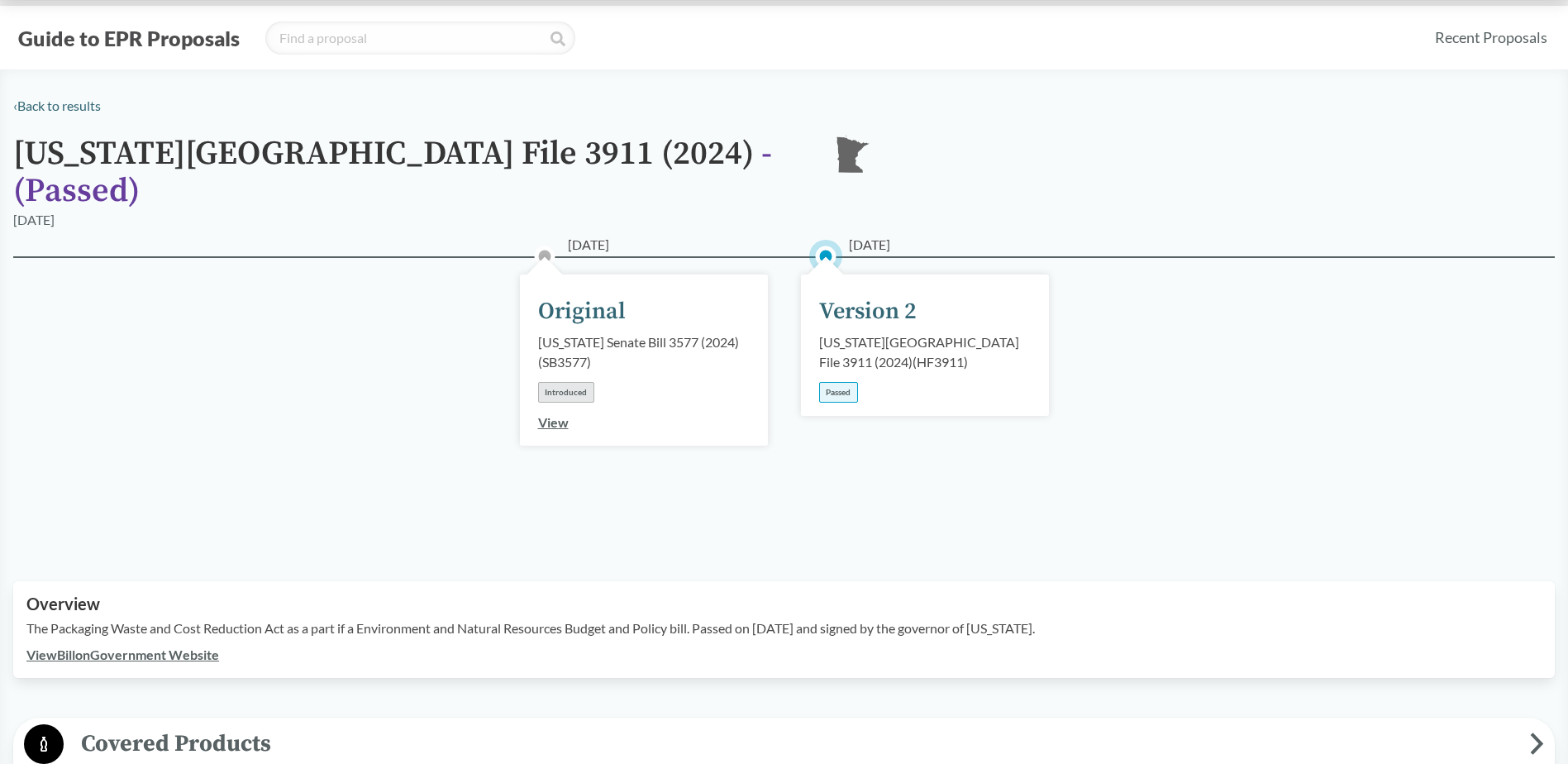
scroll to position [0, 0]
